Goal: Task Accomplishment & Management: Use online tool/utility

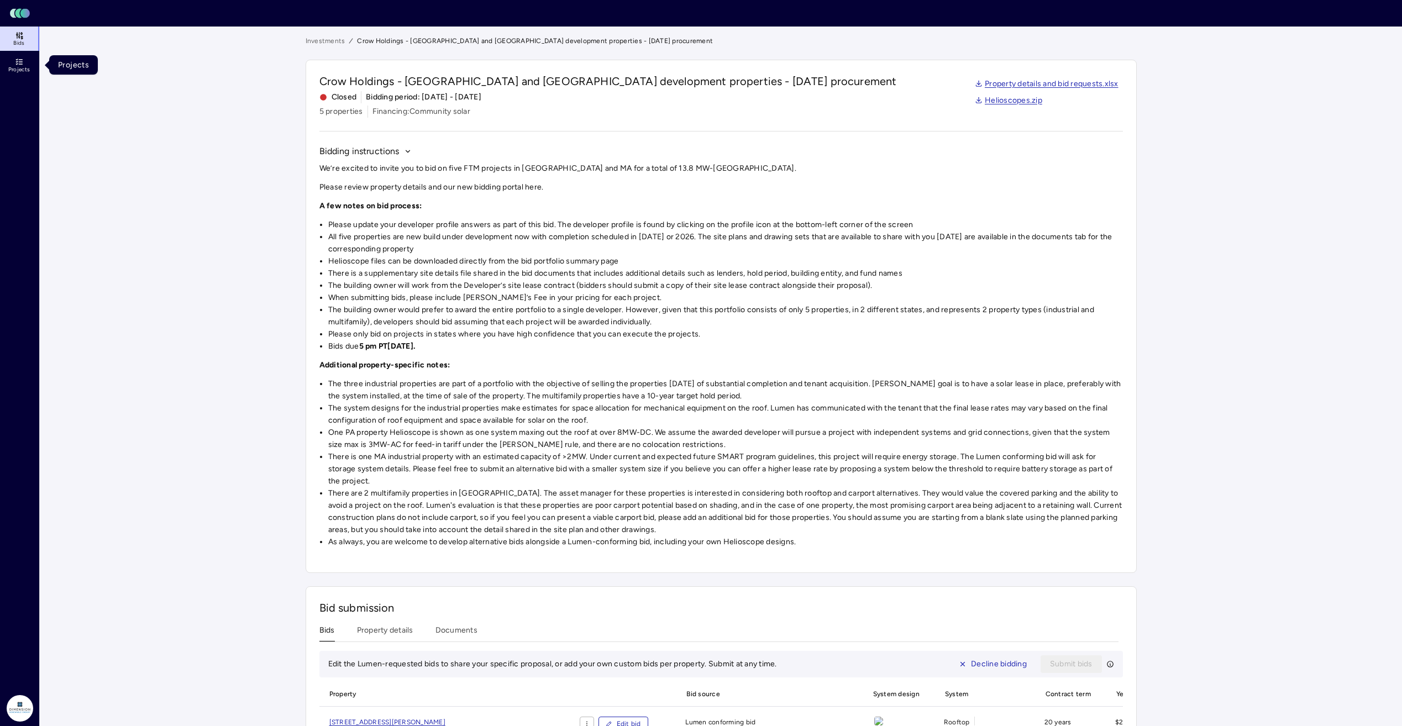
click at [15, 69] on span "Projects" at bounding box center [19, 69] width 22 height 7
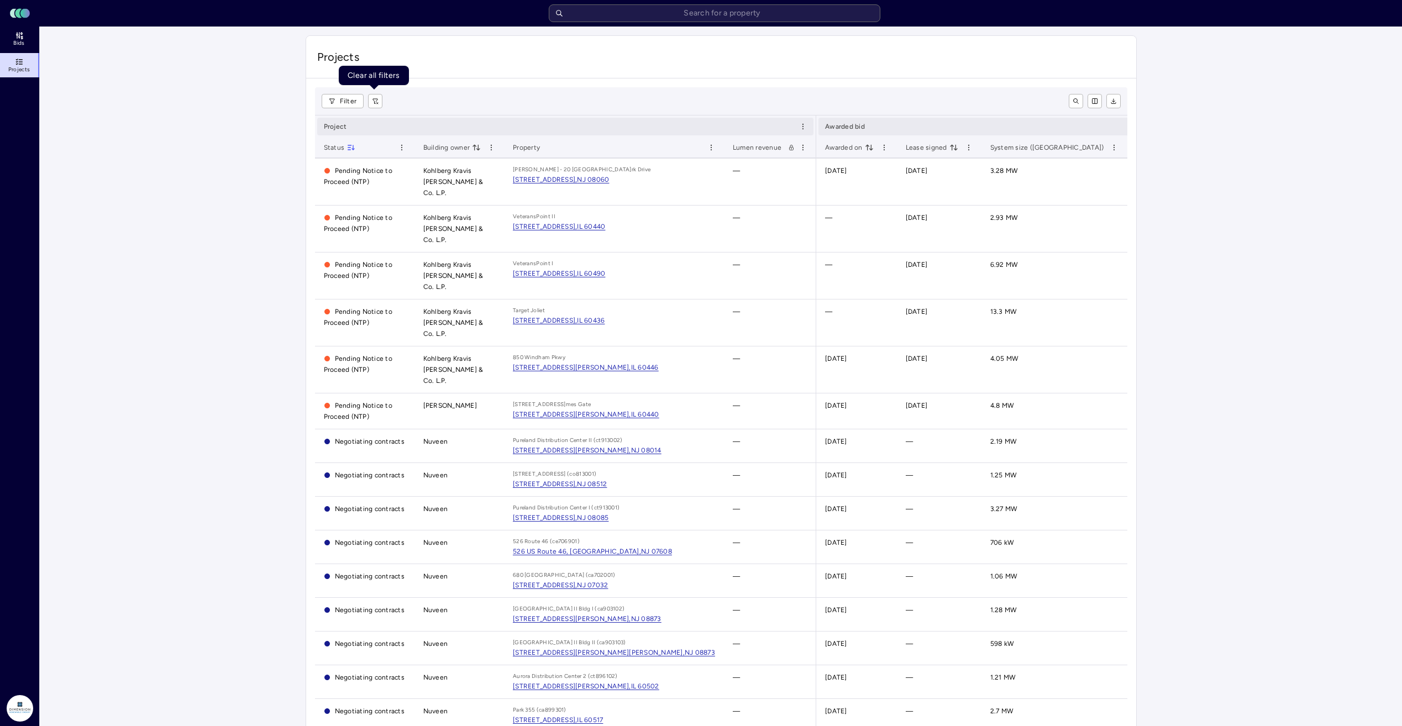
click at [376, 99] on icon "button" at bounding box center [375, 101] width 4 height 5
click at [17, 43] on span "Bids" at bounding box center [18, 43] width 11 height 7
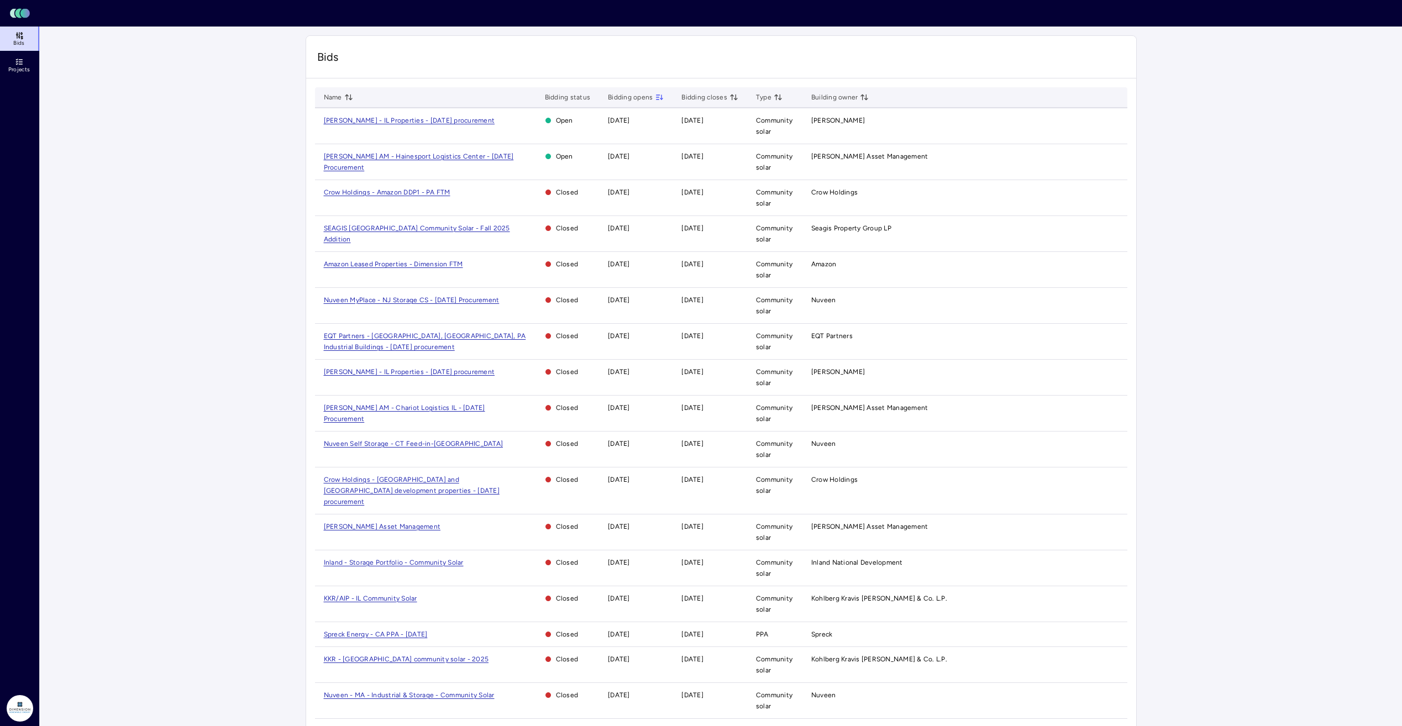
click at [432, 156] on span "JP Morgan AM - Hainesport Logistics Center - Sept 2025 Procurement" at bounding box center [419, 162] width 190 height 19
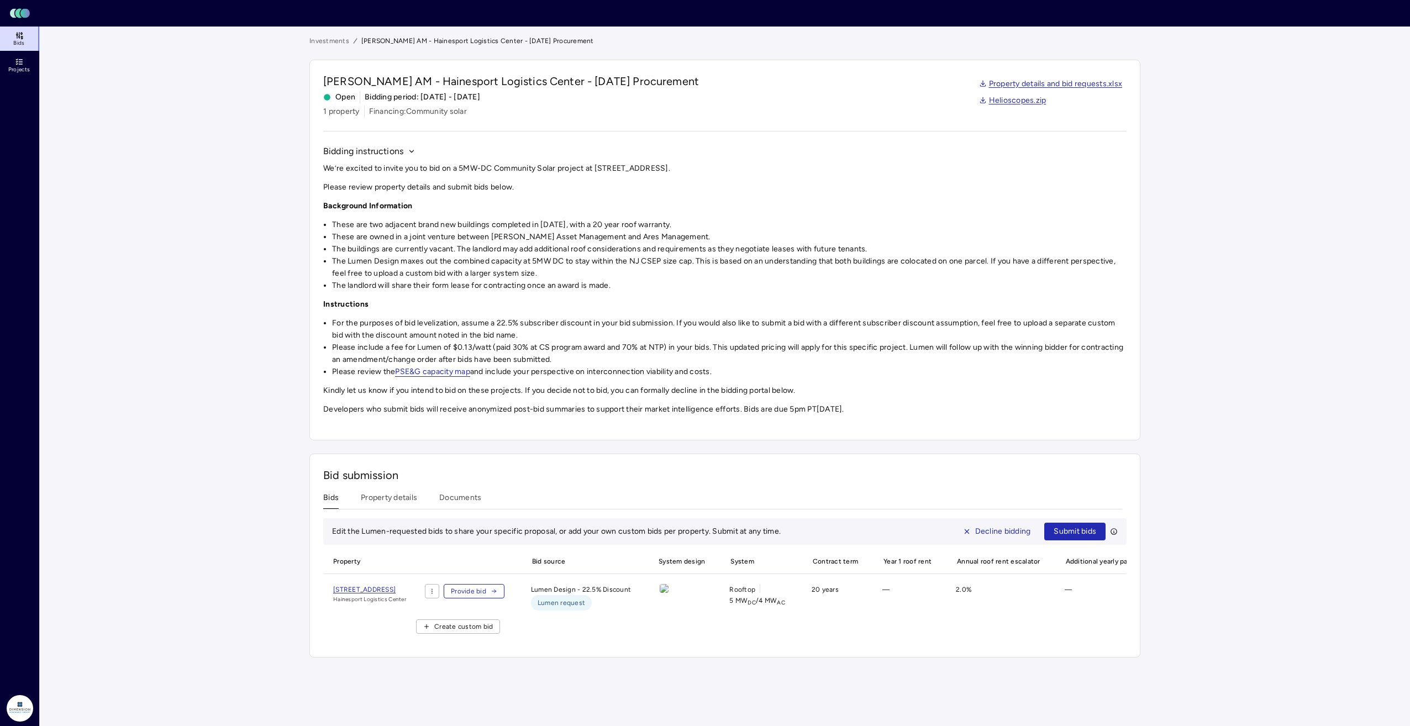
click at [486, 592] on span "Provide bid" at bounding box center [468, 591] width 35 height 11
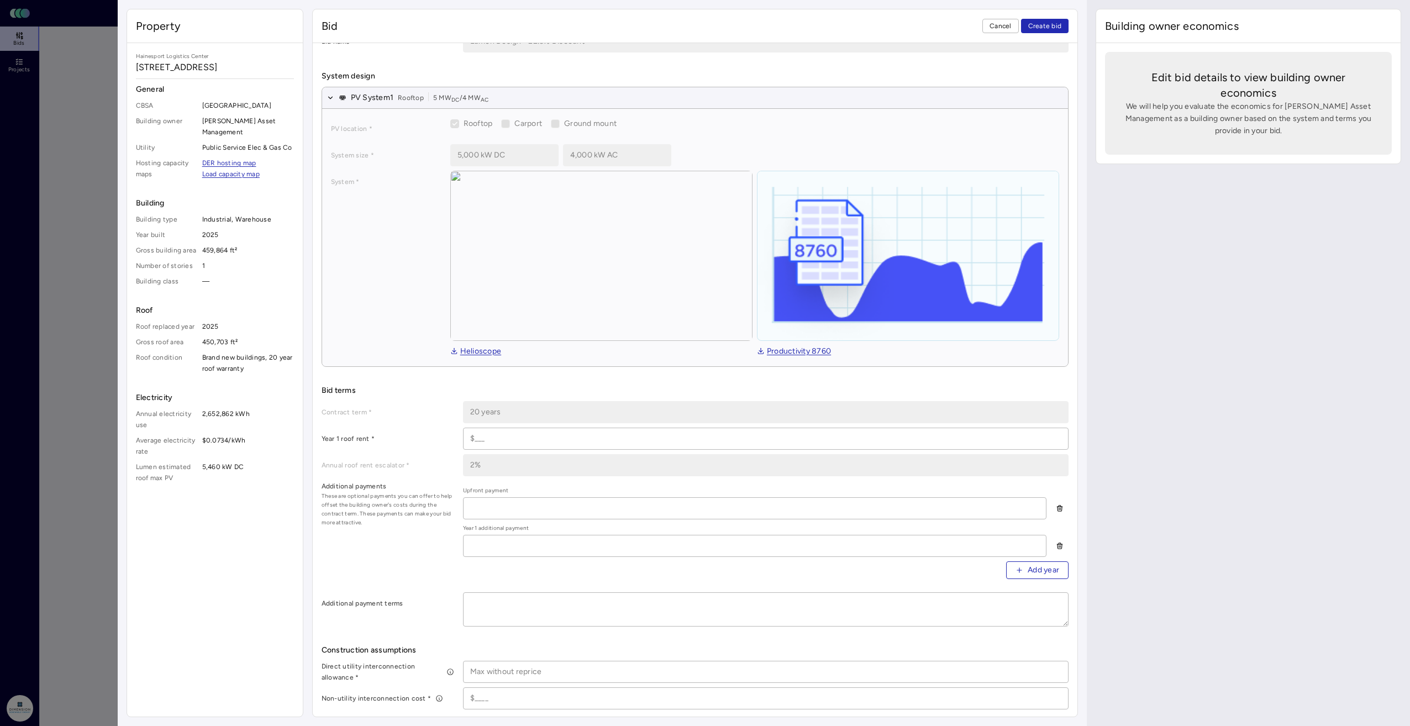
scroll to position [34, 0]
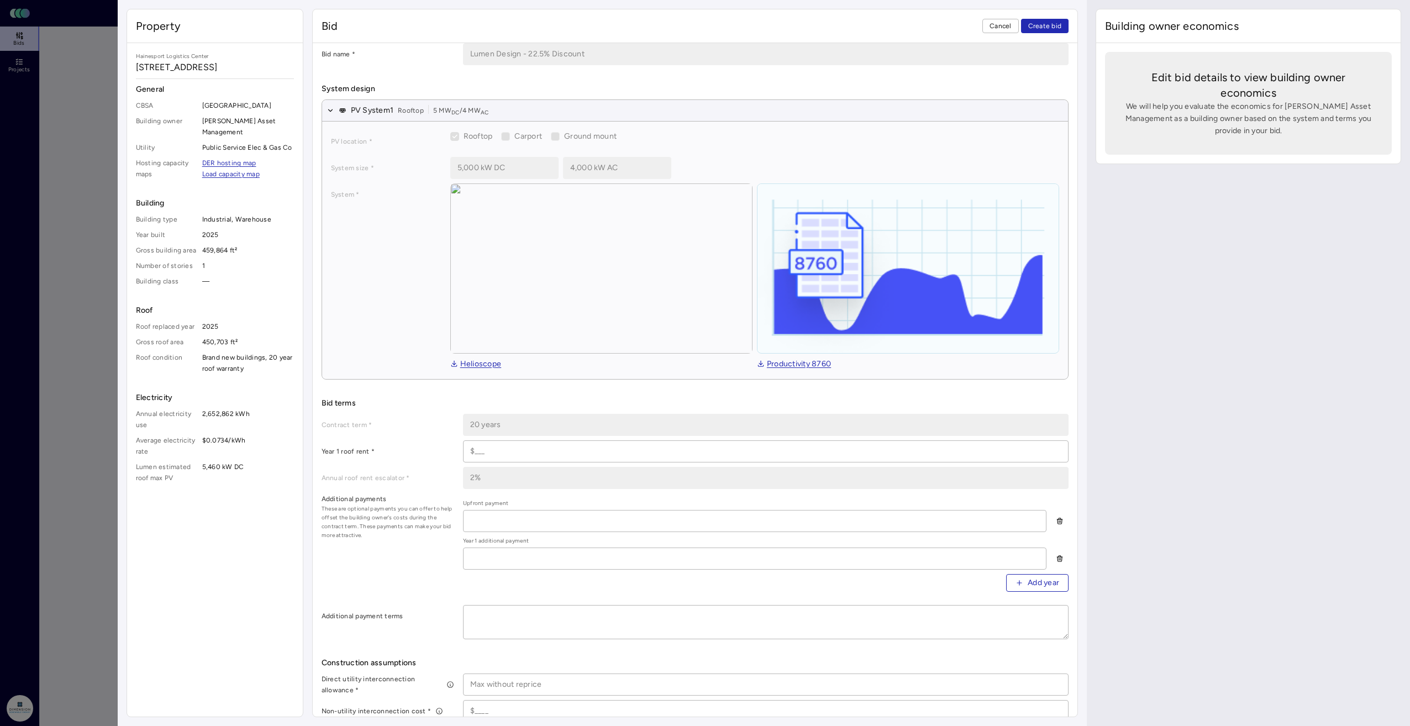
click at [59, 92] on div at bounding box center [705, 363] width 1410 height 726
